Goal: Ask a question

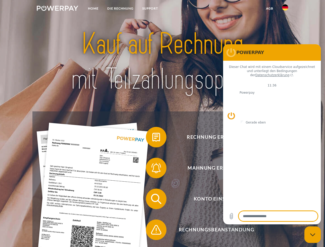
click at [57, 9] on img at bounding box center [57, 8] width 41 height 5
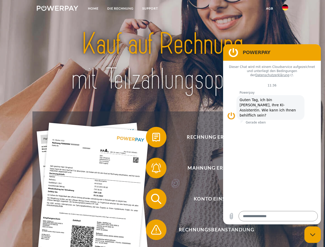
click at [285, 9] on img at bounding box center [285, 7] width 6 height 6
click at [269, 8] on link "agb" at bounding box center [269, 8] width 16 height 9
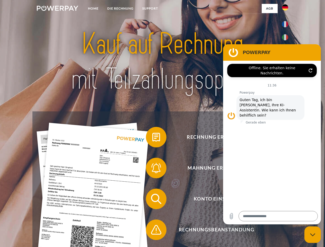
click at [152, 138] on span at bounding box center [148, 137] width 26 height 26
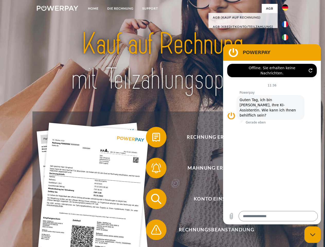
click at [152, 169] on div "Rechnung erhalten? Mahnung erhalten? Konto einsehen" at bounding box center [162, 214] width 260 height 206
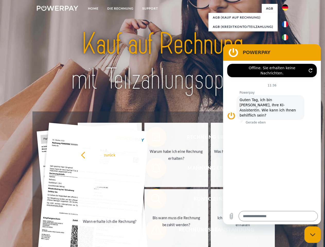
click at [152, 200] on link "Bis wann muss die Rechnung bezahlt werden?" at bounding box center [176, 221] width 64 height 64
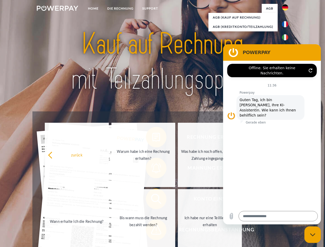
click at [152, 231] on span at bounding box center [148, 230] width 26 height 26
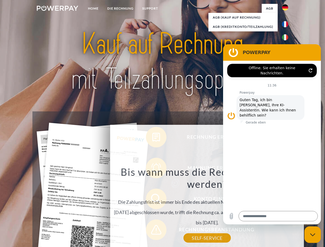
click at [312, 234] on icon "Messaging-Fenster schließen" at bounding box center [312, 234] width 5 height 3
type textarea "*"
